Goal: Information Seeking & Learning: Learn about a topic

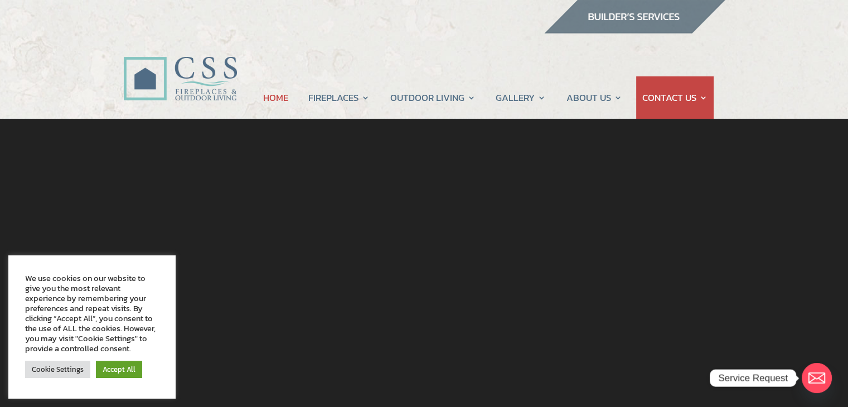
click at [364, 143] on link "Fireplace Remodel" at bounding box center [378, 142] width 131 height 22
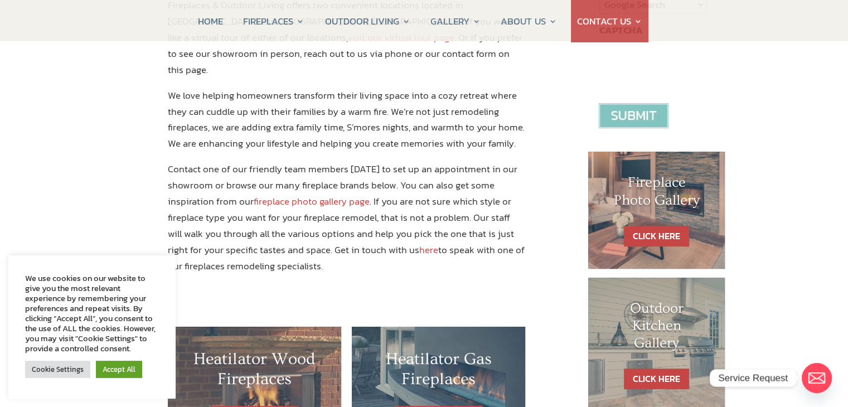
scroll to position [433, 0]
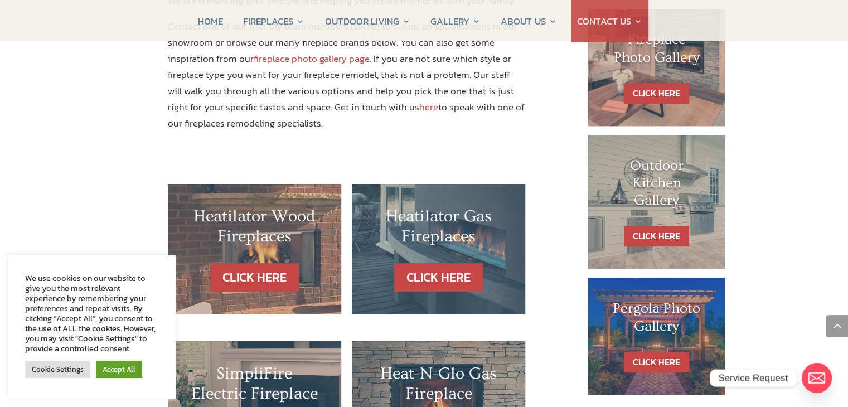
click at [799, 320] on div "FIREPLACE REMODEL IN JACKSONVILLE AND ORMOND BEACH If you are looking for someo…" at bounding box center [424, 320] width 848 height 1555
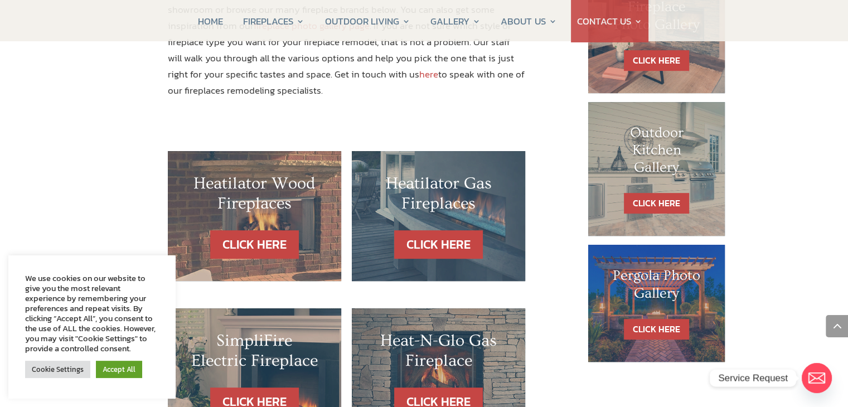
click at [799, 319] on div "FIREPLACE REMODEL IN JACKSONVILLE AND ORMOND BEACH If you are looking for someo…" at bounding box center [424, 287] width 848 height 1555
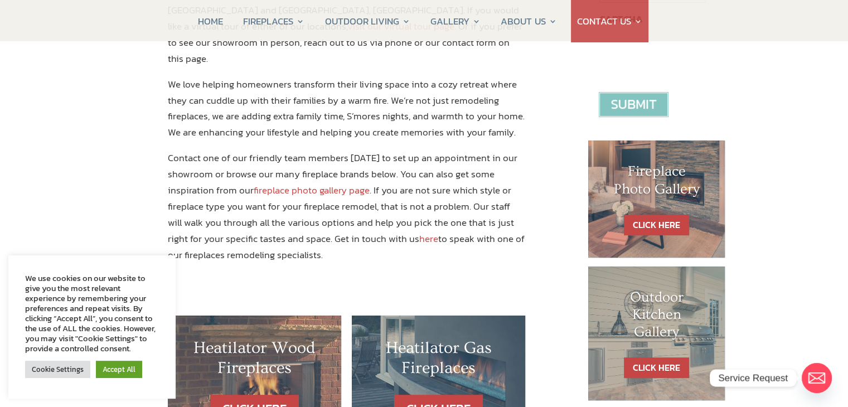
scroll to position [444, 0]
click at [667, 214] on link "CLICK HERE" at bounding box center [656, 224] width 65 height 21
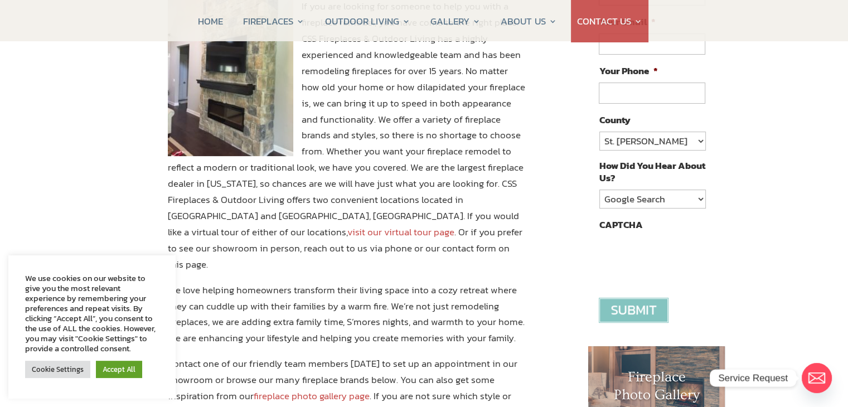
scroll to position [236, 0]
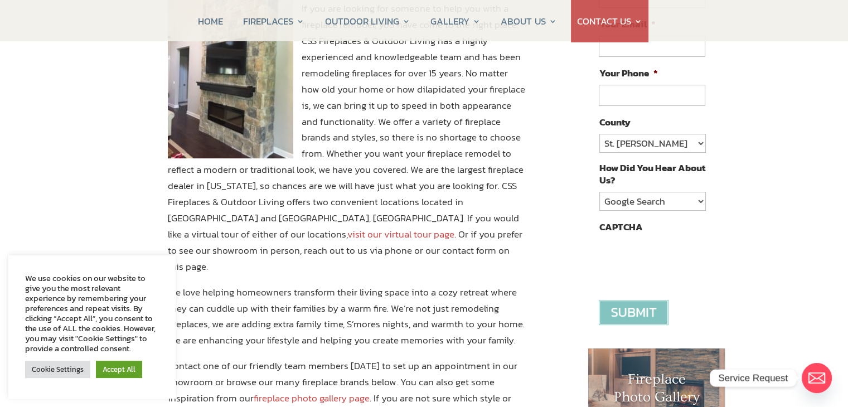
click at [454, 227] on link "visit our virtual tour page" at bounding box center [400, 234] width 107 height 14
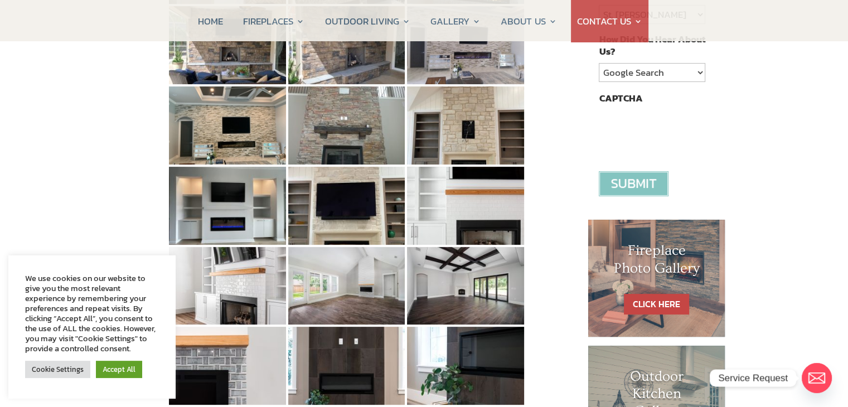
scroll to position [369, 0]
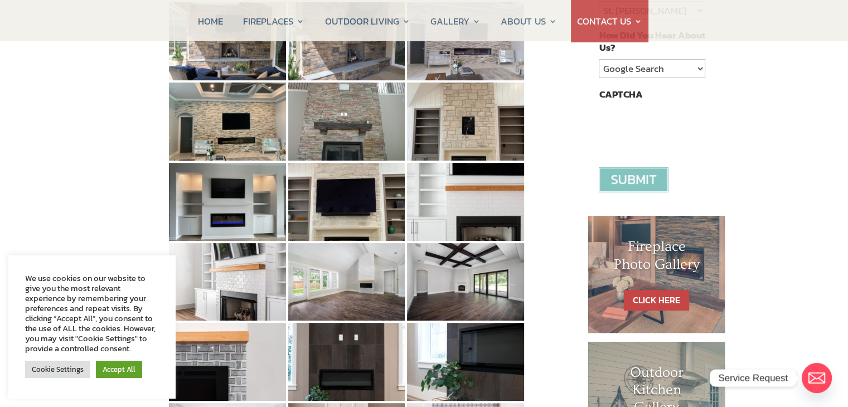
click at [481, 209] on img at bounding box center [465, 202] width 117 height 78
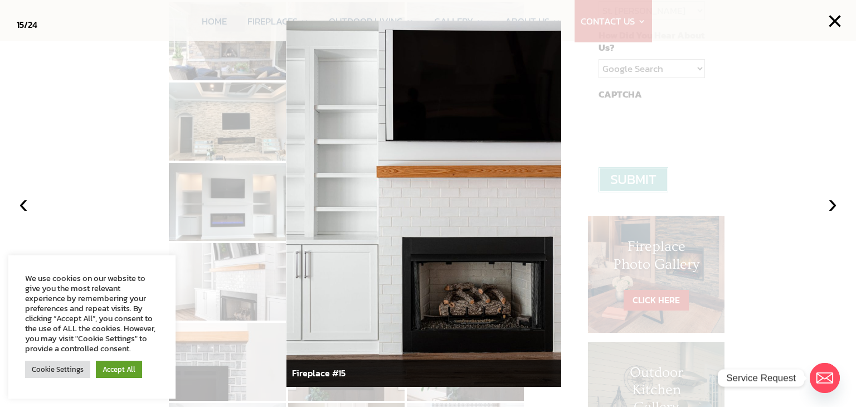
click at [830, 206] on button "›" at bounding box center [833, 203] width 25 height 25
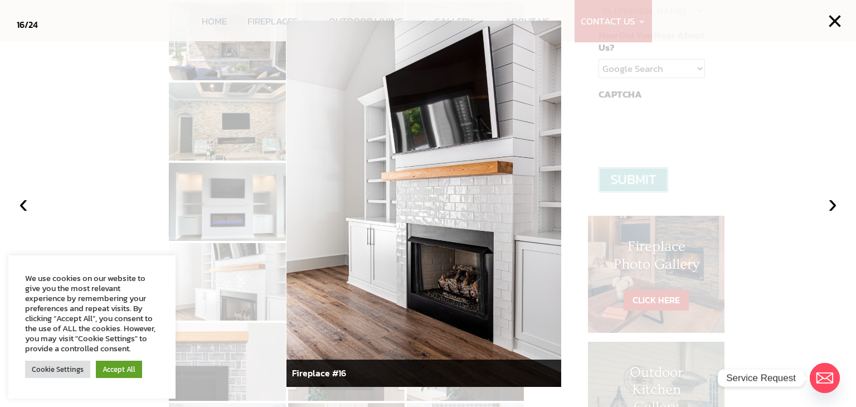
click at [830, 206] on button "›" at bounding box center [833, 203] width 25 height 25
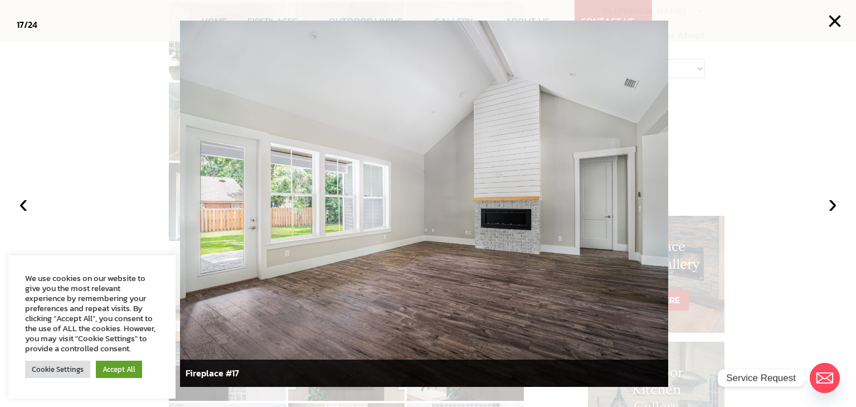
click at [830, 206] on button "›" at bounding box center [833, 203] width 25 height 25
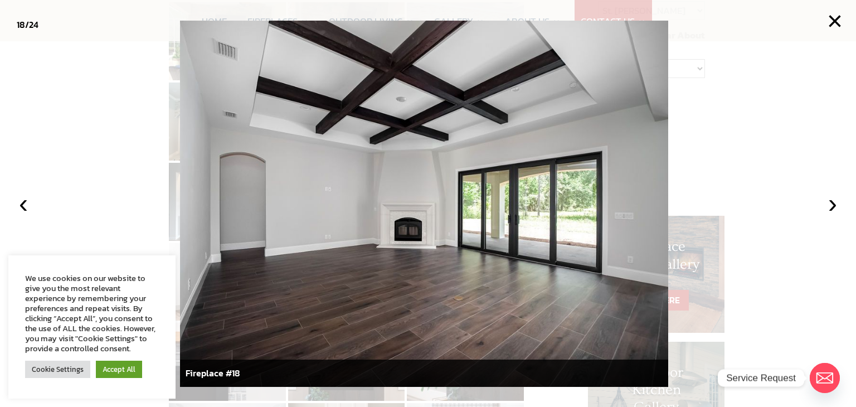
click at [830, 206] on button "›" at bounding box center [833, 203] width 25 height 25
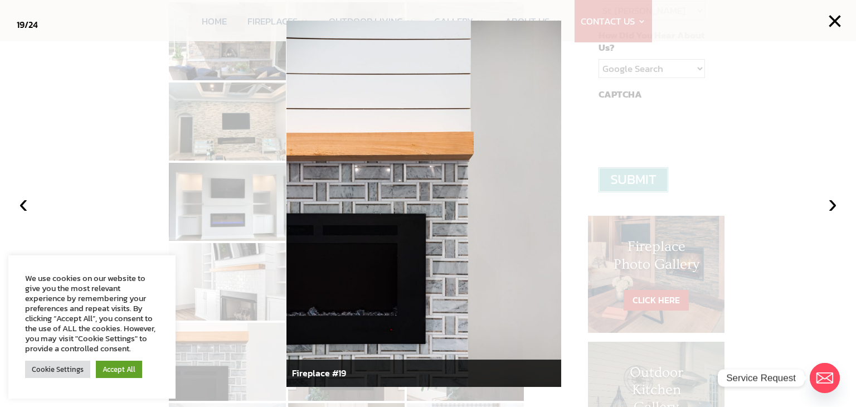
click at [830, 206] on button "›" at bounding box center [833, 203] width 25 height 25
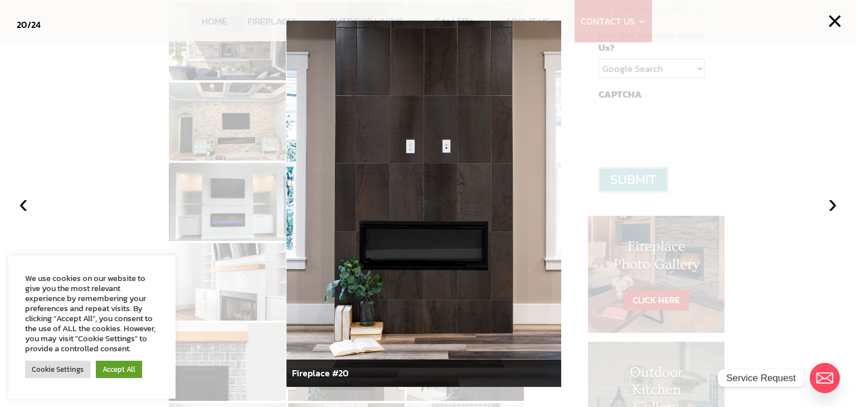
click at [20, 204] on button "‹" at bounding box center [23, 203] width 25 height 25
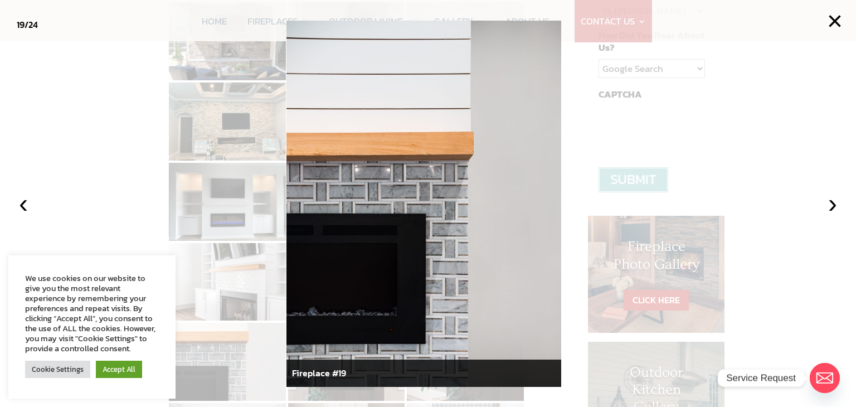
click at [829, 205] on button "›" at bounding box center [833, 203] width 25 height 25
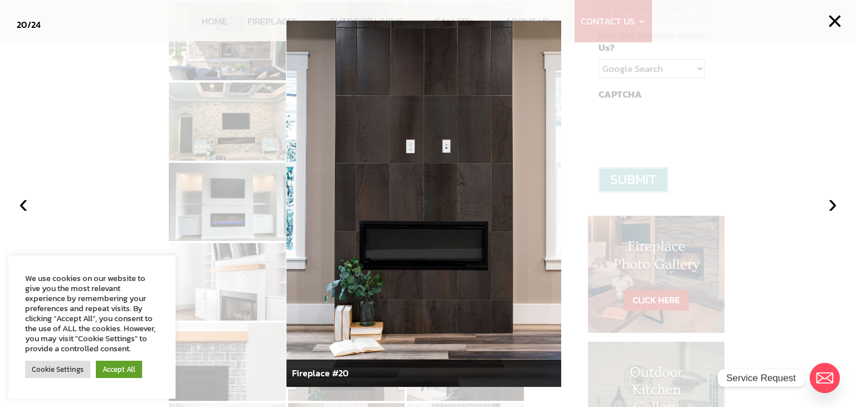
click at [829, 205] on button "›" at bounding box center [833, 203] width 25 height 25
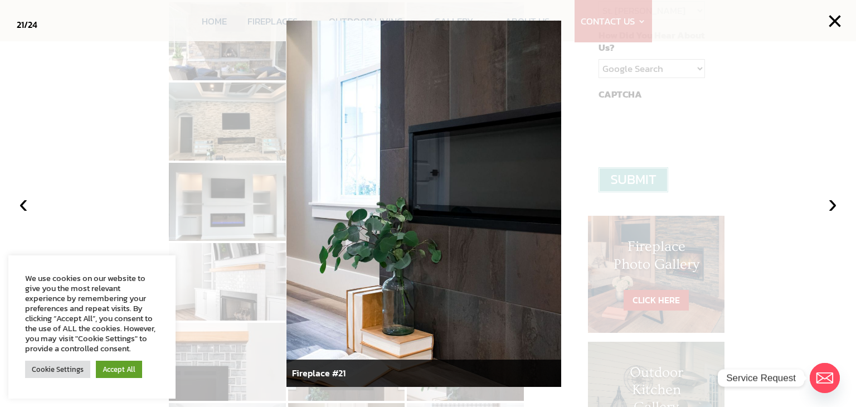
click at [829, 205] on button "›" at bounding box center [833, 203] width 25 height 25
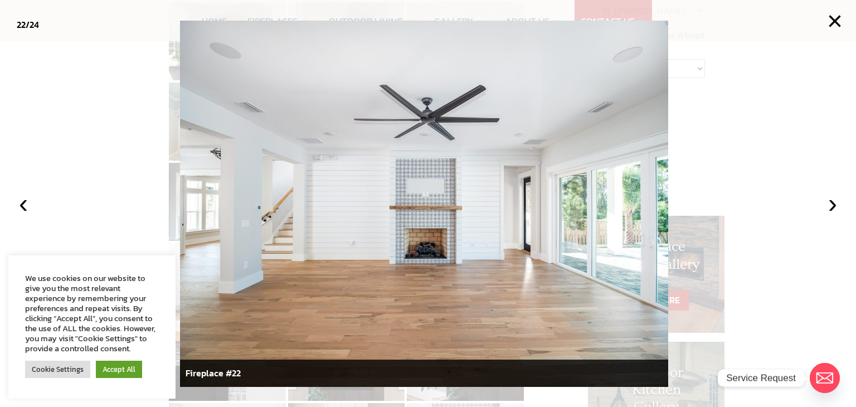
click at [829, 205] on button "›" at bounding box center [833, 203] width 25 height 25
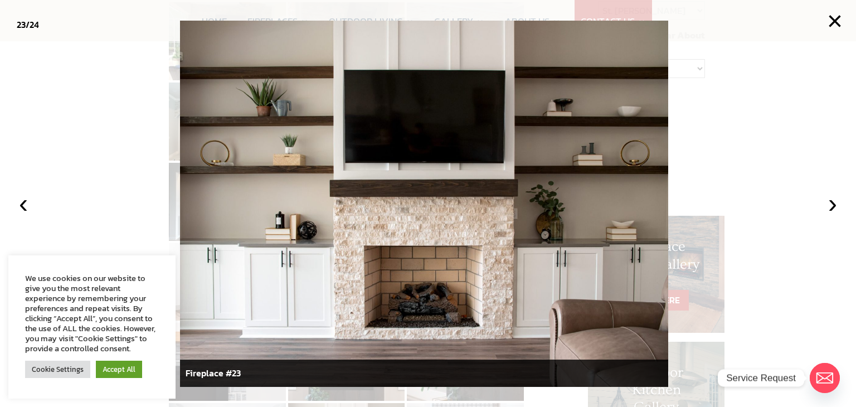
click at [829, 205] on button "›" at bounding box center [833, 203] width 25 height 25
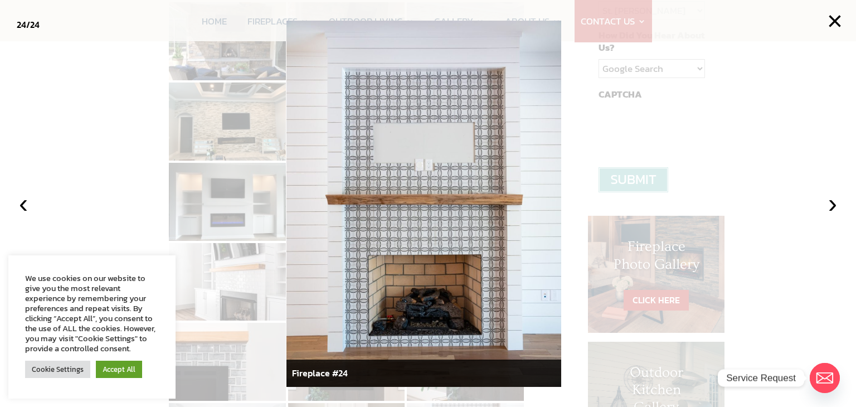
click at [829, 205] on button "›" at bounding box center [833, 203] width 25 height 25
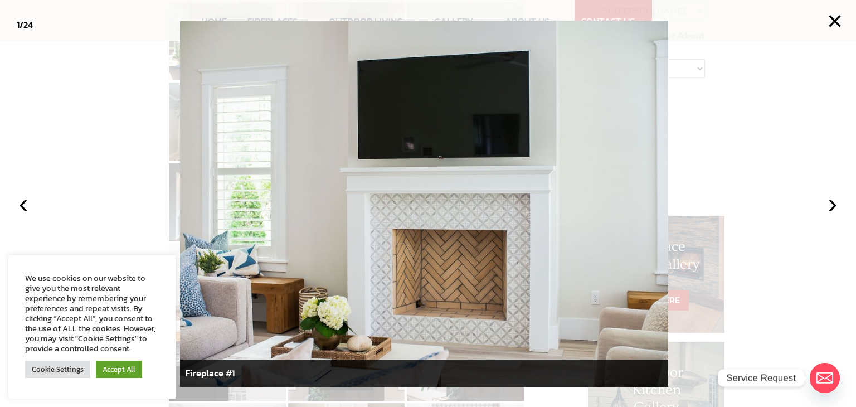
click at [829, 205] on button "›" at bounding box center [833, 203] width 25 height 25
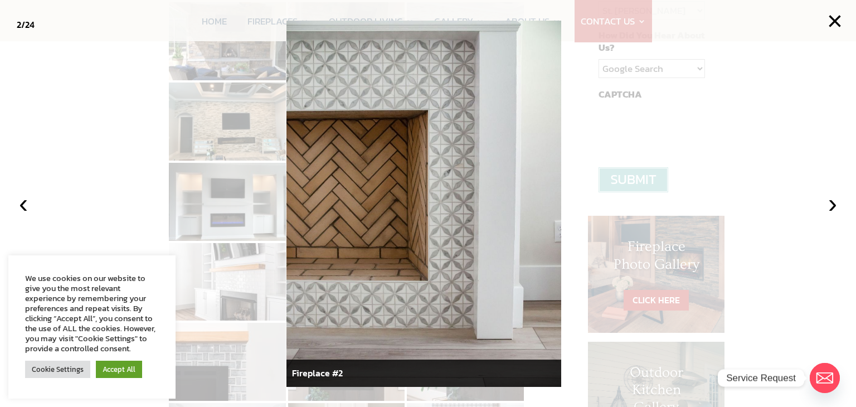
click at [829, 205] on button "›" at bounding box center [833, 203] width 25 height 25
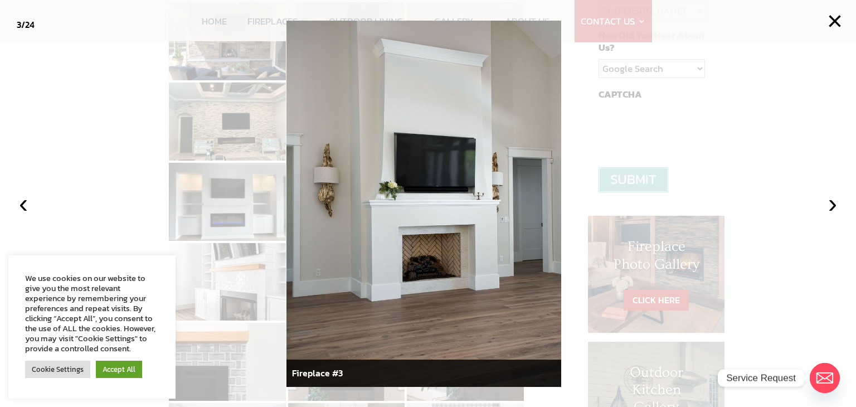
click at [829, 205] on button "›" at bounding box center [833, 203] width 25 height 25
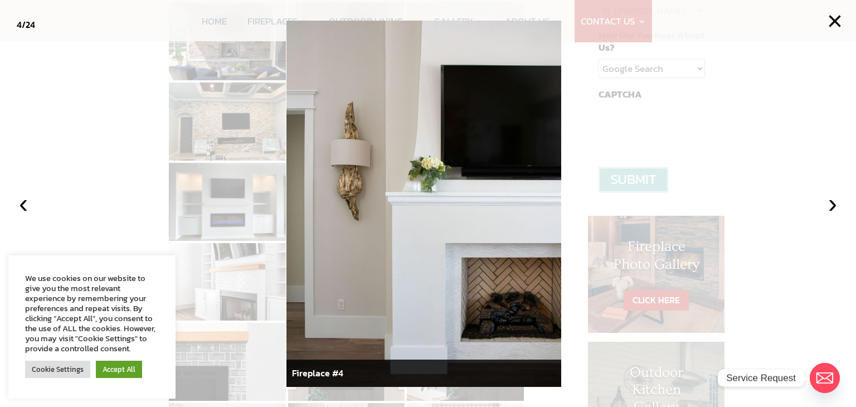
click at [829, 205] on button "›" at bounding box center [833, 203] width 25 height 25
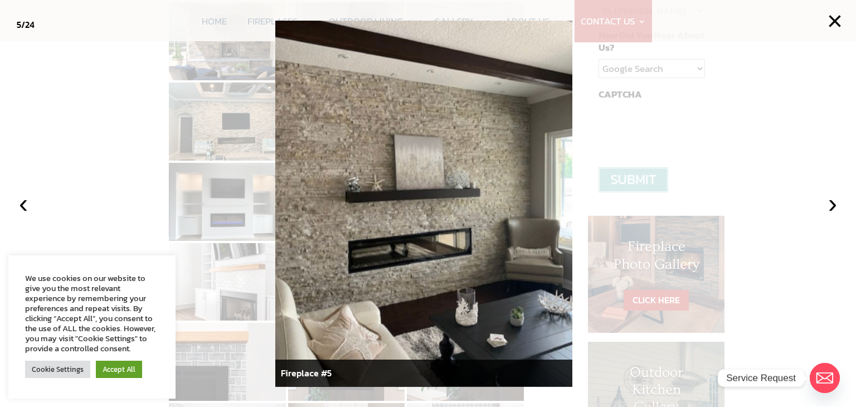
click at [829, 205] on button "›" at bounding box center [833, 203] width 25 height 25
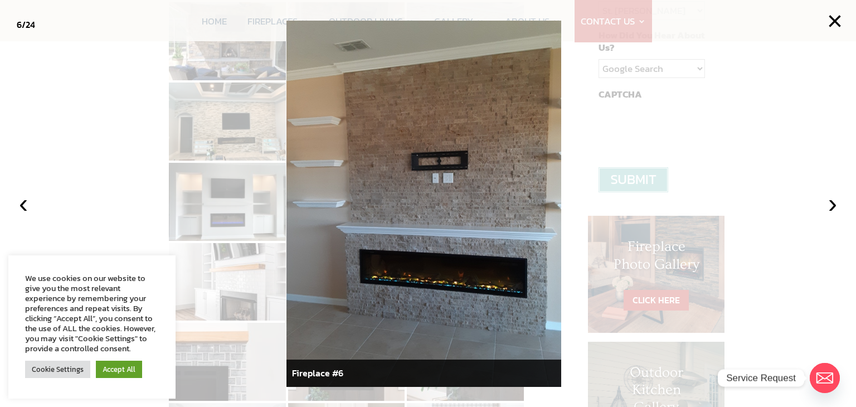
click at [829, 205] on button "›" at bounding box center [833, 203] width 25 height 25
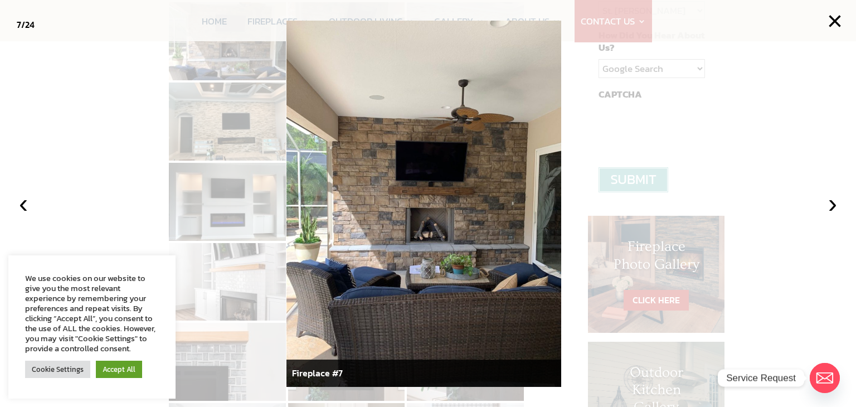
click at [829, 205] on button "›" at bounding box center [833, 203] width 25 height 25
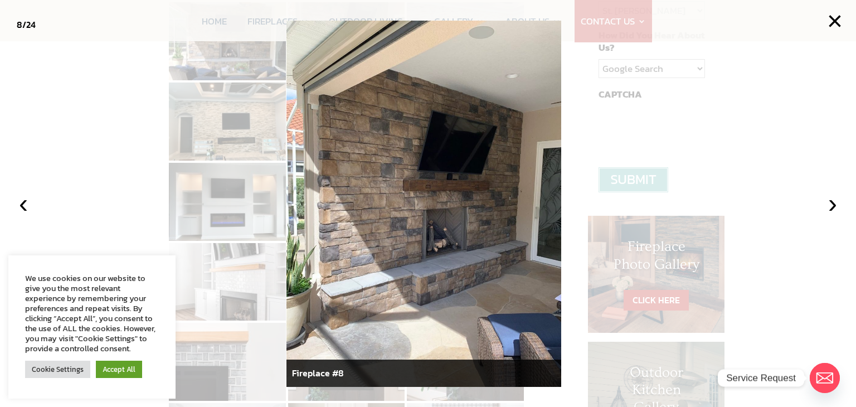
click at [829, 205] on button "›" at bounding box center [833, 203] width 25 height 25
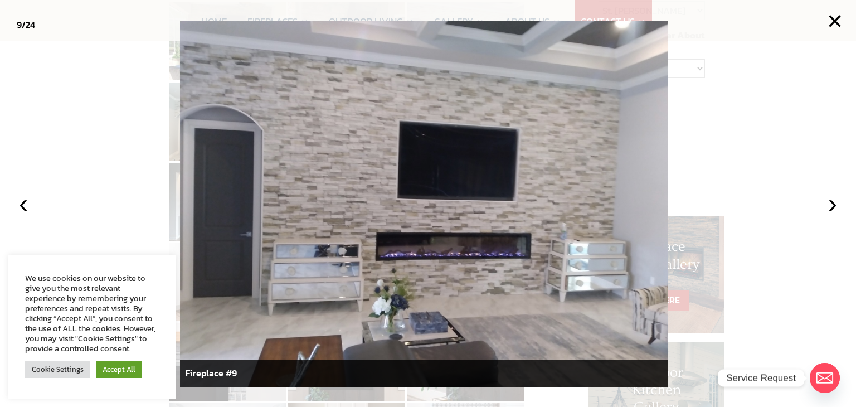
click at [829, 205] on button "›" at bounding box center [833, 203] width 25 height 25
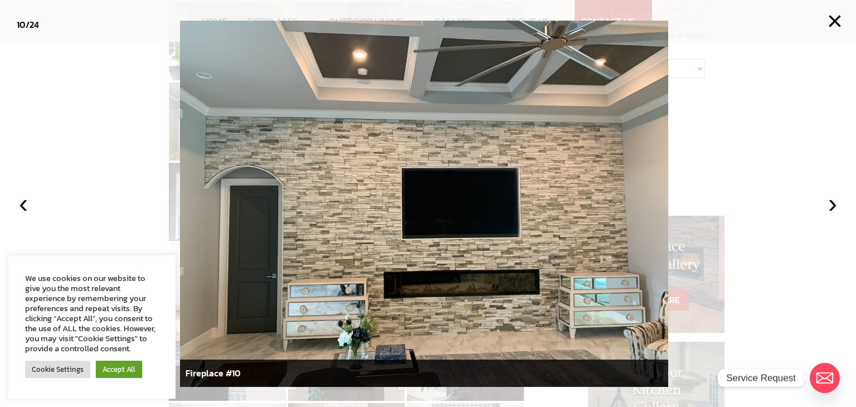
click at [829, 205] on button "›" at bounding box center [833, 203] width 25 height 25
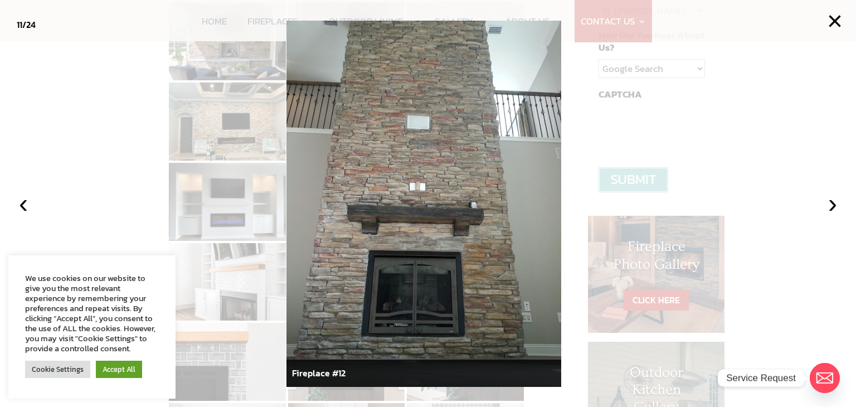
click at [829, 205] on button "›" at bounding box center [833, 203] width 25 height 25
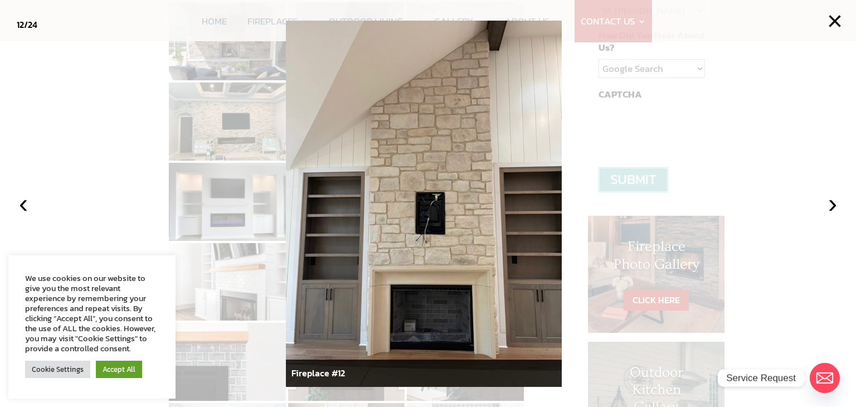
click at [829, 205] on button "›" at bounding box center [833, 203] width 25 height 25
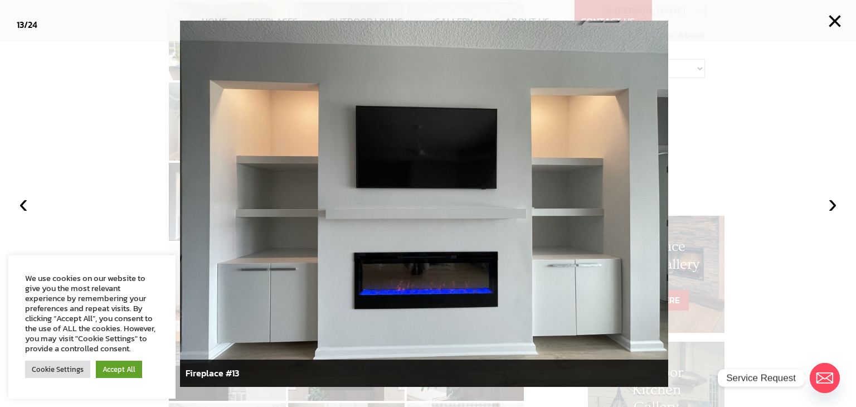
click at [829, 205] on button "›" at bounding box center [833, 203] width 25 height 25
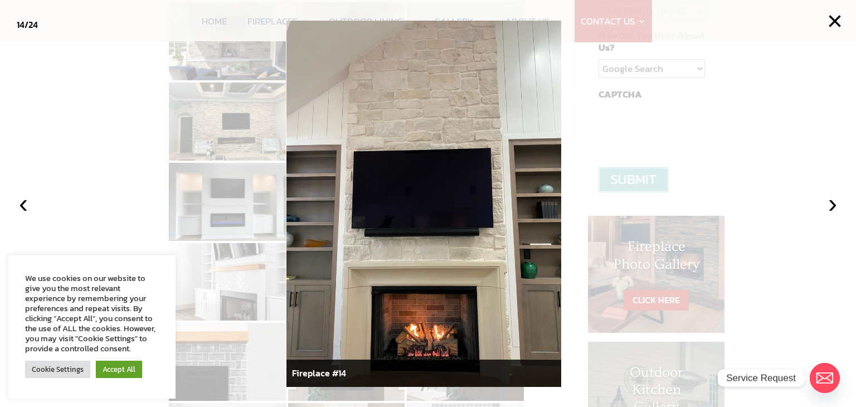
click at [829, 205] on button "›" at bounding box center [833, 203] width 25 height 25
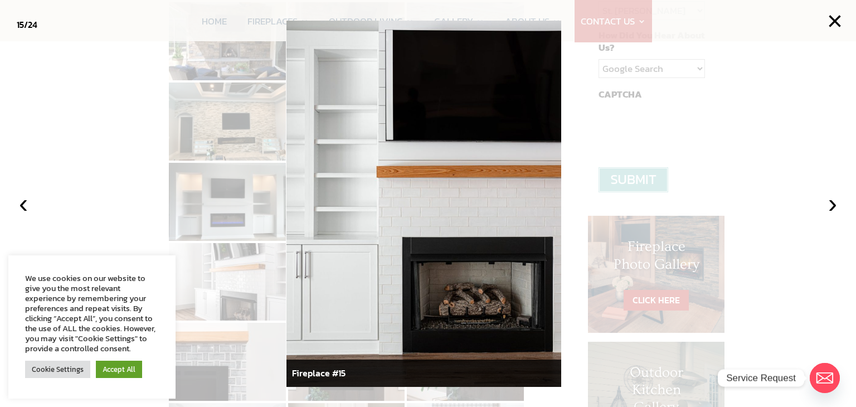
click at [829, 205] on button "›" at bounding box center [833, 203] width 25 height 25
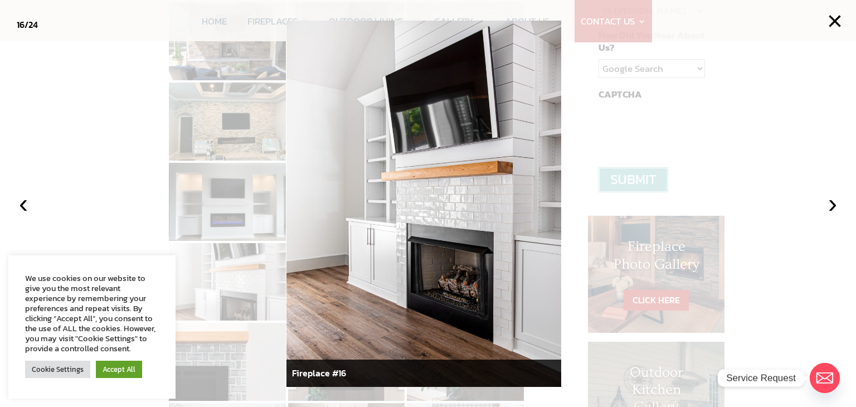
click at [840, 16] on button "×" at bounding box center [835, 21] width 25 height 25
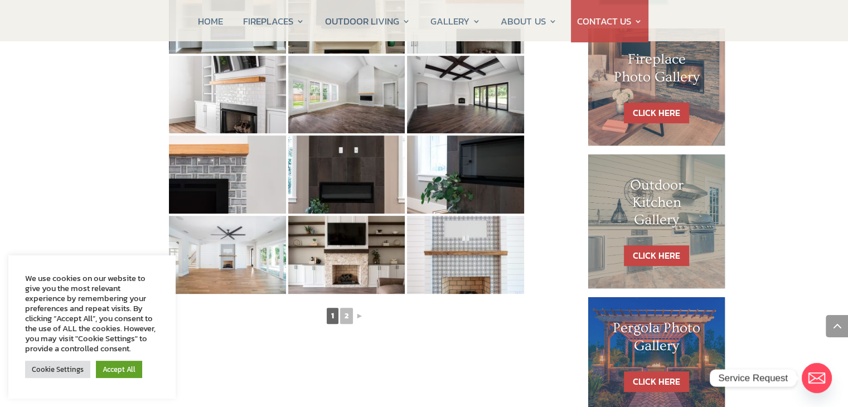
scroll to position [559, 0]
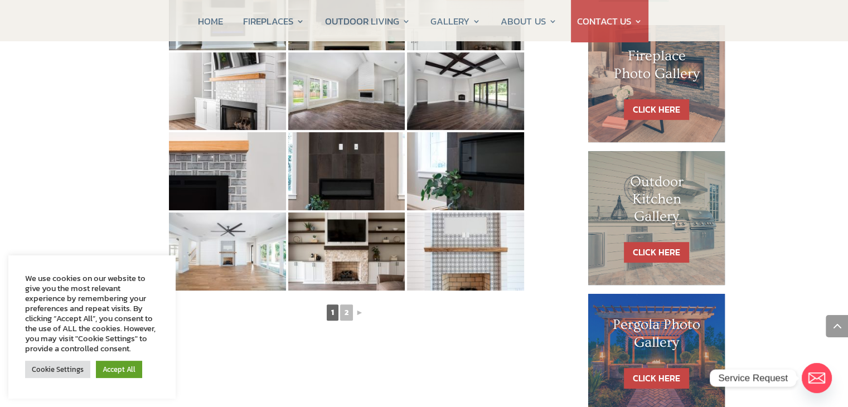
click at [347, 316] on link "2" at bounding box center [346, 312] width 13 height 16
click at [343, 315] on link "2" at bounding box center [346, 312] width 13 height 16
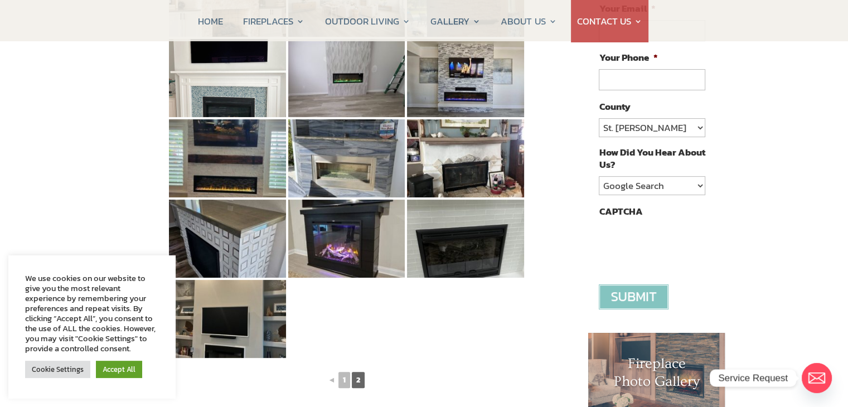
scroll to position [253, 0]
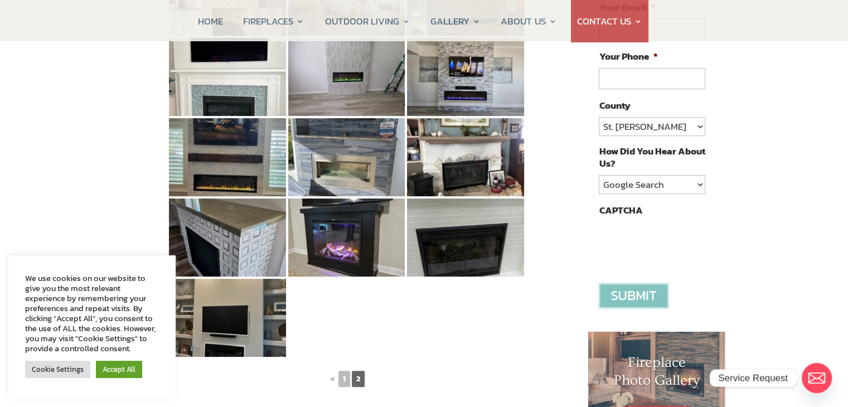
click at [225, 157] on img at bounding box center [227, 157] width 117 height 78
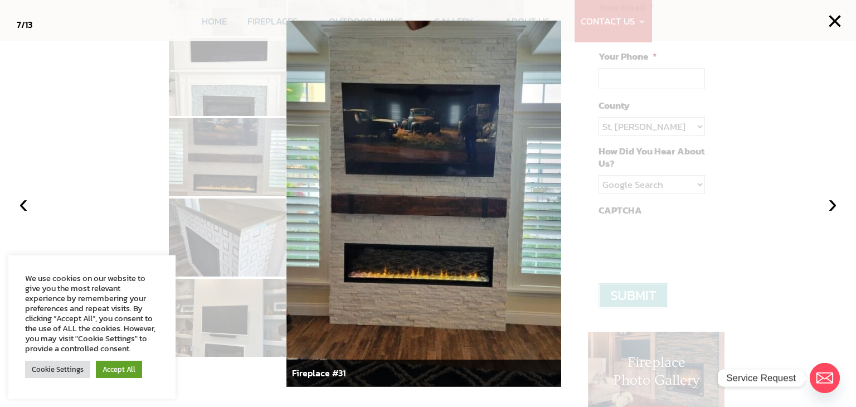
click at [830, 203] on button "›" at bounding box center [833, 203] width 25 height 25
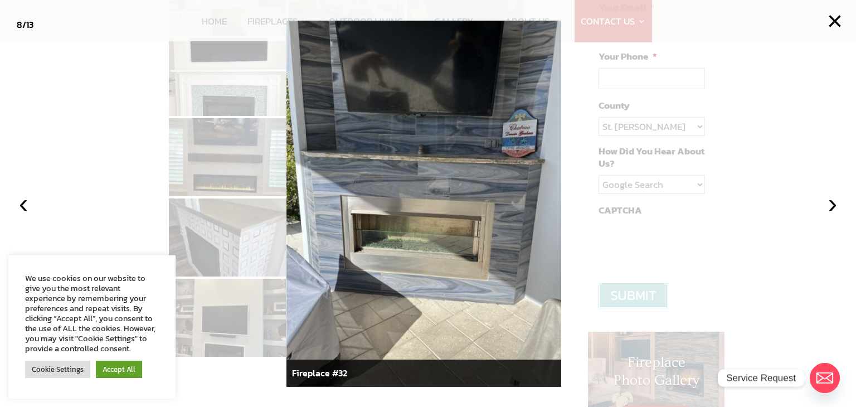
click at [830, 203] on button "›" at bounding box center [833, 203] width 25 height 25
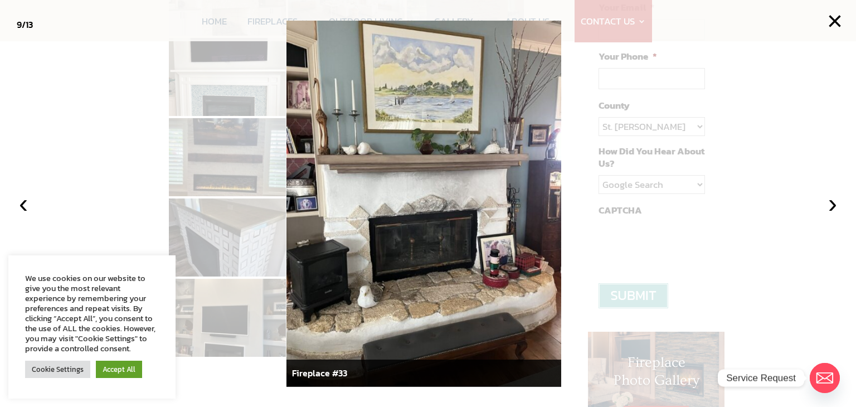
click at [25, 206] on button "‹" at bounding box center [23, 203] width 25 height 25
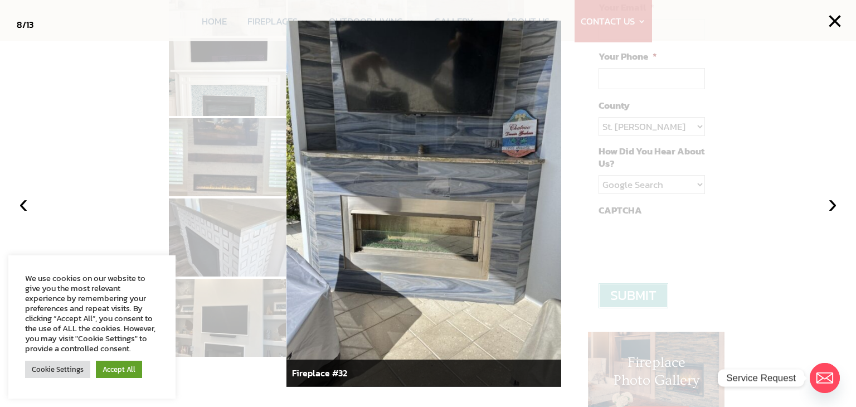
click at [831, 206] on button "›" at bounding box center [833, 203] width 25 height 25
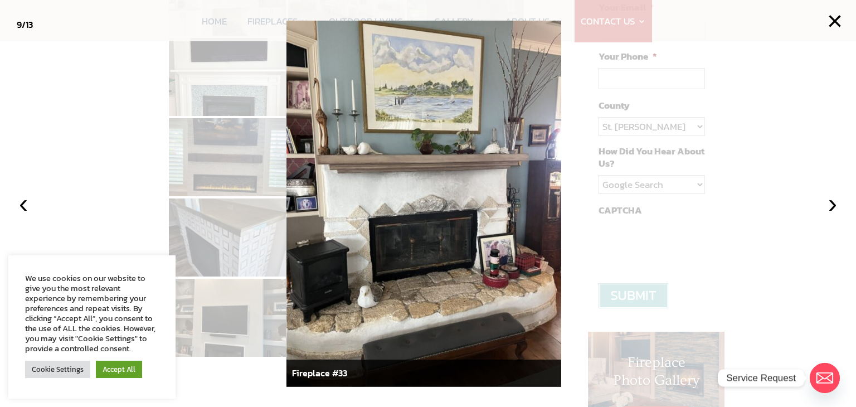
click at [831, 206] on button "›" at bounding box center [833, 203] width 25 height 25
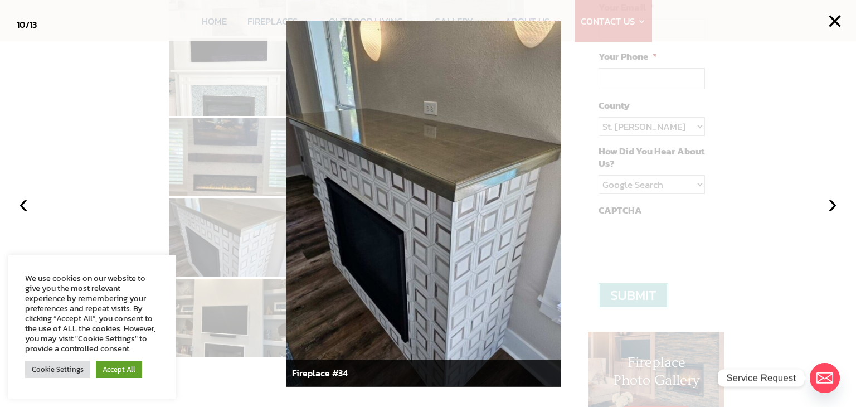
click at [831, 206] on button "›" at bounding box center [833, 203] width 25 height 25
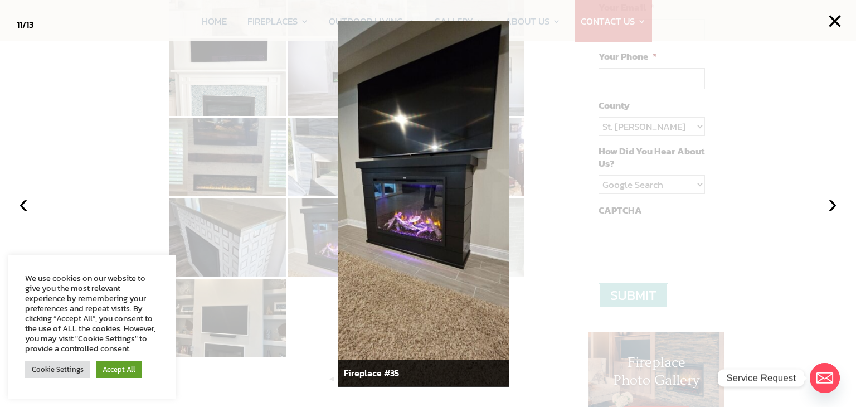
click at [831, 206] on button "›" at bounding box center [833, 203] width 25 height 25
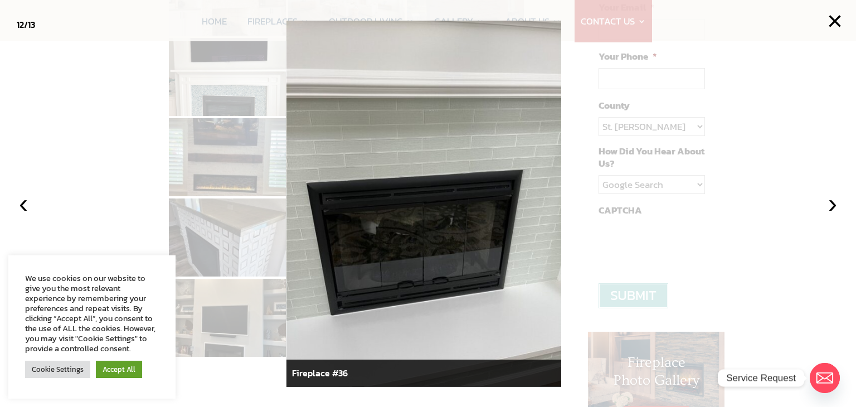
click at [831, 206] on button "›" at bounding box center [833, 203] width 25 height 25
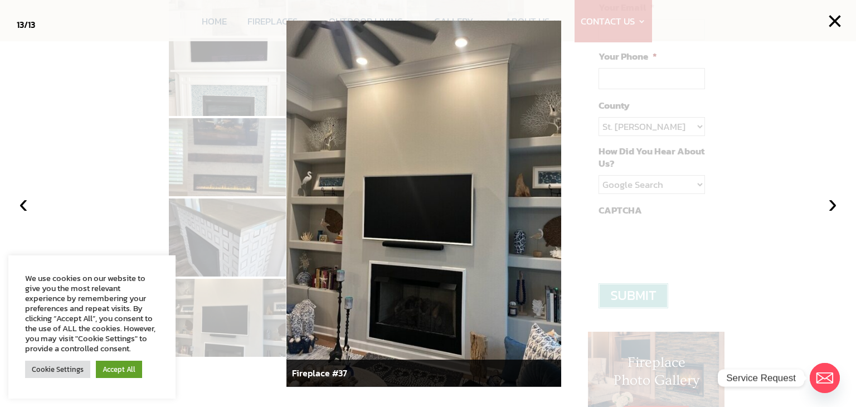
click at [831, 206] on button "›" at bounding box center [833, 203] width 25 height 25
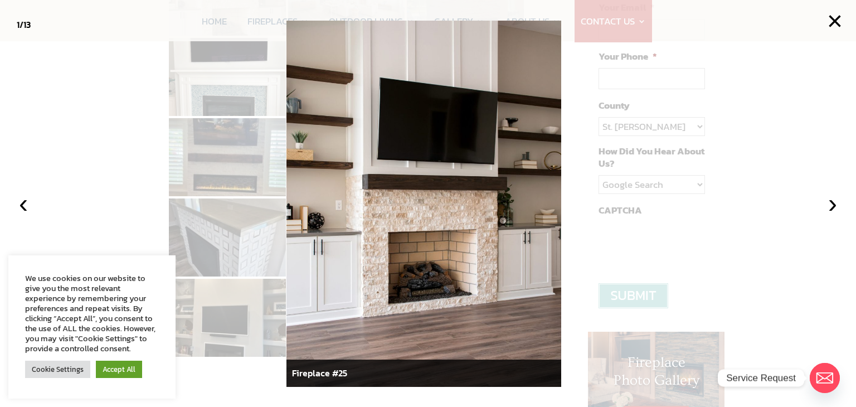
click at [831, 206] on button "›" at bounding box center [833, 203] width 25 height 25
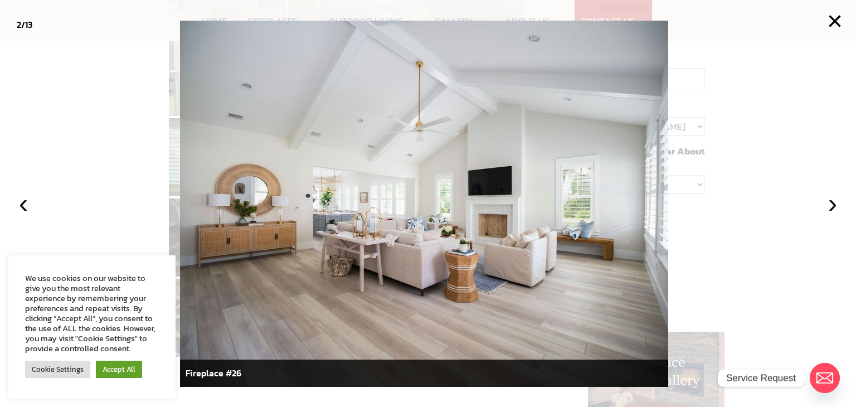
click at [829, 22] on button "×" at bounding box center [835, 21] width 25 height 25
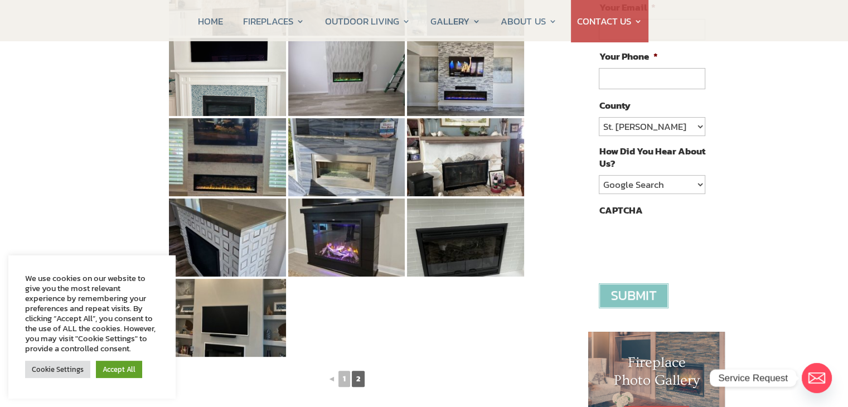
scroll to position [0, 0]
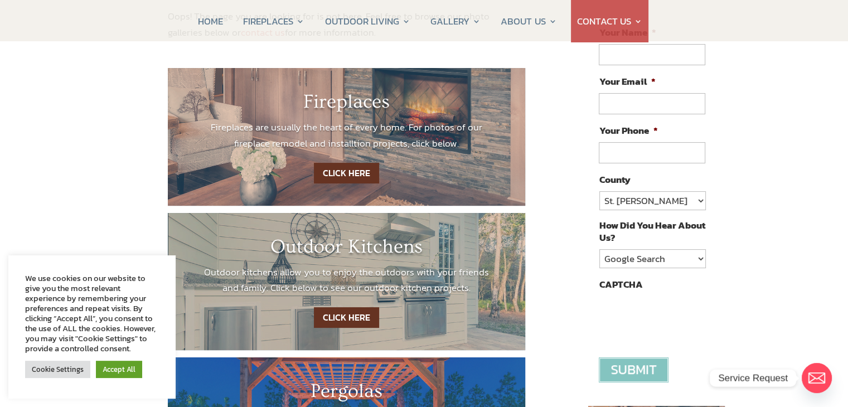
scroll to position [184, 0]
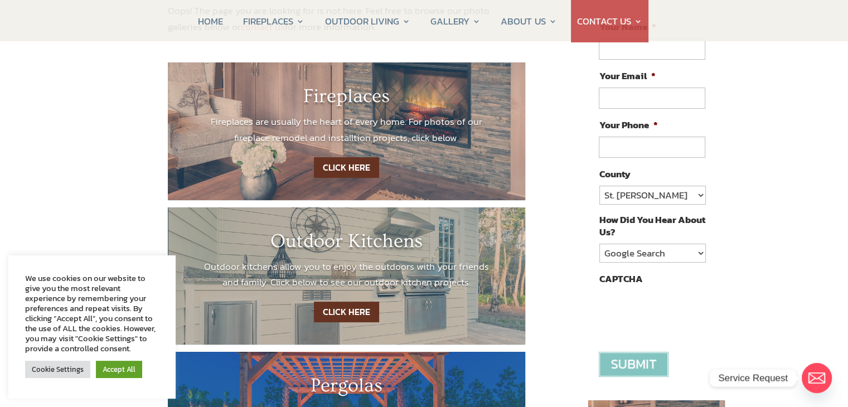
click at [341, 165] on link "CLICK HERE" at bounding box center [346, 167] width 65 height 21
